Goal: Task Accomplishment & Management: Manage account settings

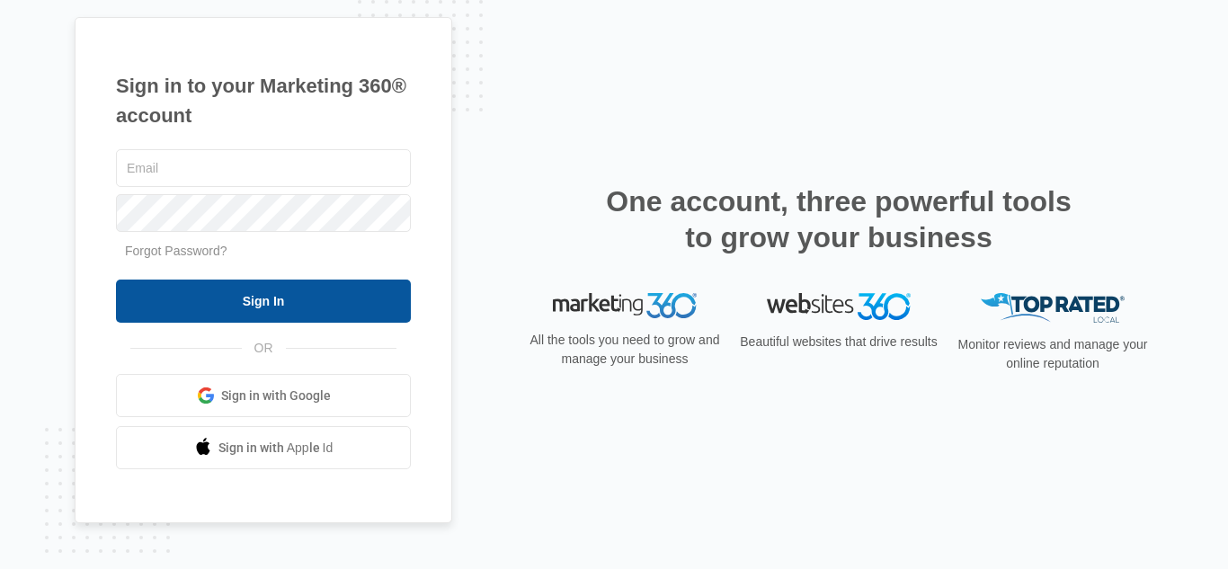
type input "[PERSON_NAME][EMAIL_ADDRESS][DOMAIN_NAME]"
click at [191, 294] on input "Sign In" at bounding box center [263, 300] width 295 height 43
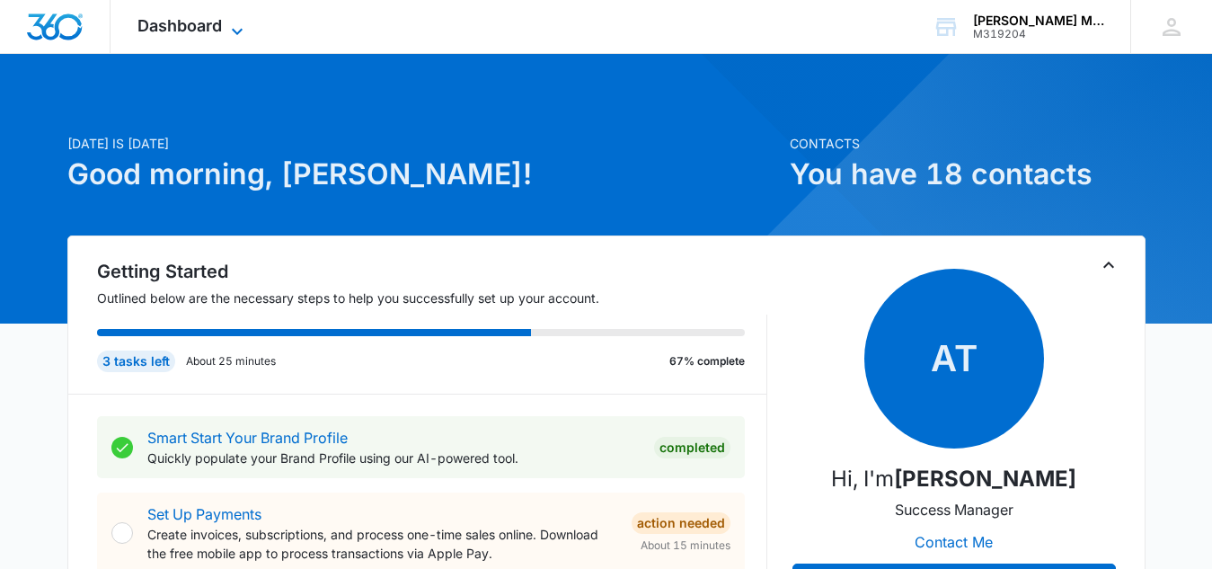
click at [179, 31] on span "Dashboard" at bounding box center [179, 25] width 84 height 19
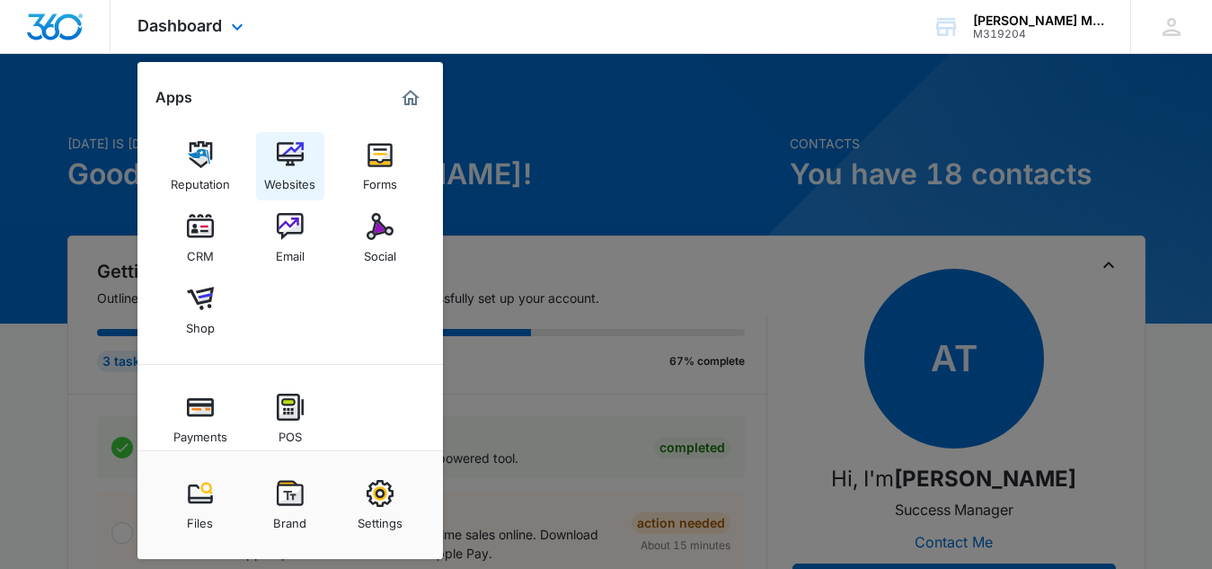
click at [290, 155] on img at bounding box center [290, 154] width 27 height 27
